Goal: Information Seeking & Learning: Learn about a topic

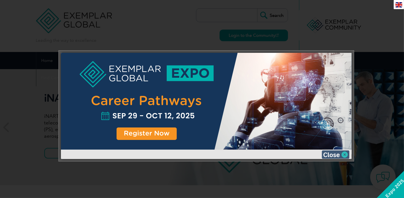
click at [344, 155] on img at bounding box center [336, 155] width 28 height 8
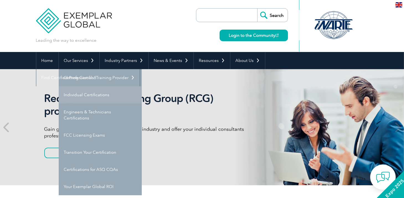
click at [86, 96] on link "Individual Certifications" at bounding box center [100, 94] width 83 height 17
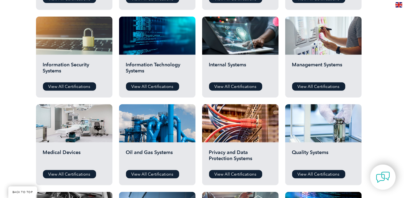
scroll to position [295, 0]
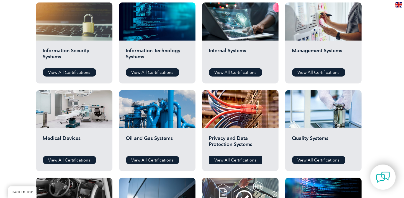
click at [229, 159] on link "View All Certifications" at bounding box center [235, 160] width 53 height 8
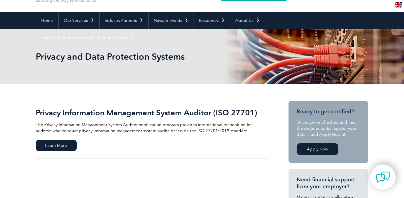
scroll to position [39, 0]
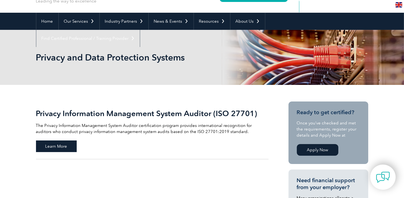
click at [50, 148] on span "Learn More" at bounding box center [56, 147] width 41 height 12
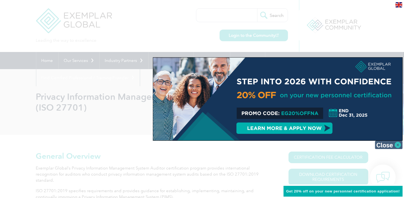
click at [399, 144] on img at bounding box center [389, 145] width 28 height 8
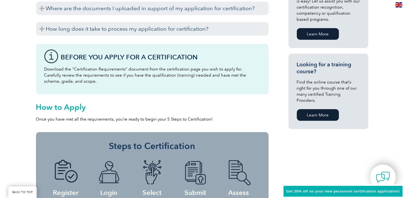
scroll to position [394, 0]
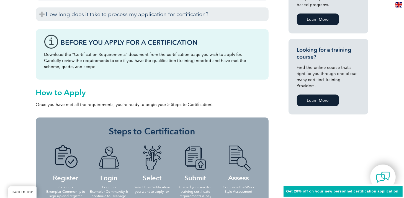
click at [320, 96] on link "Learn More" at bounding box center [318, 101] width 42 height 12
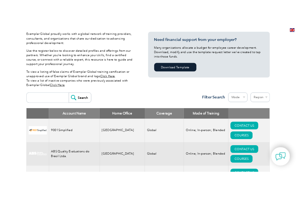
scroll to position [18, 0]
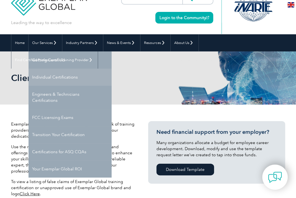
click at [43, 78] on link "Individual Certifications" at bounding box center [70, 77] width 83 height 17
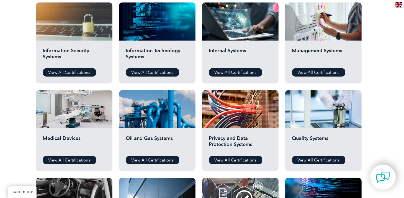
scroll to position [309, 0]
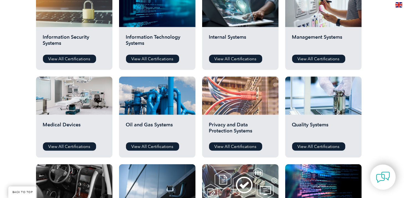
click at [229, 109] on div at bounding box center [240, 96] width 76 height 38
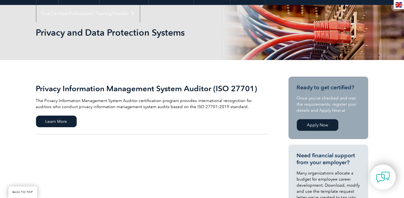
scroll to position [60, 0]
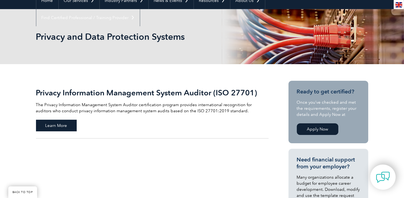
click at [60, 127] on span "Learn More" at bounding box center [56, 126] width 41 height 12
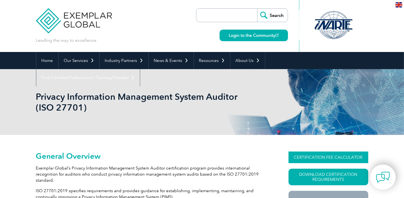
click at [304, 157] on link "CERTIFICATION FEE CALCULATOR" at bounding box center [329, 158] width 80 height 12
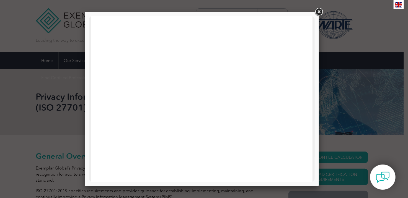
click at [319, 13] on link at bounding box center [319, 12] width 10 height 10
